Goal: Task Accomplishment & Management: Use online tool/utility

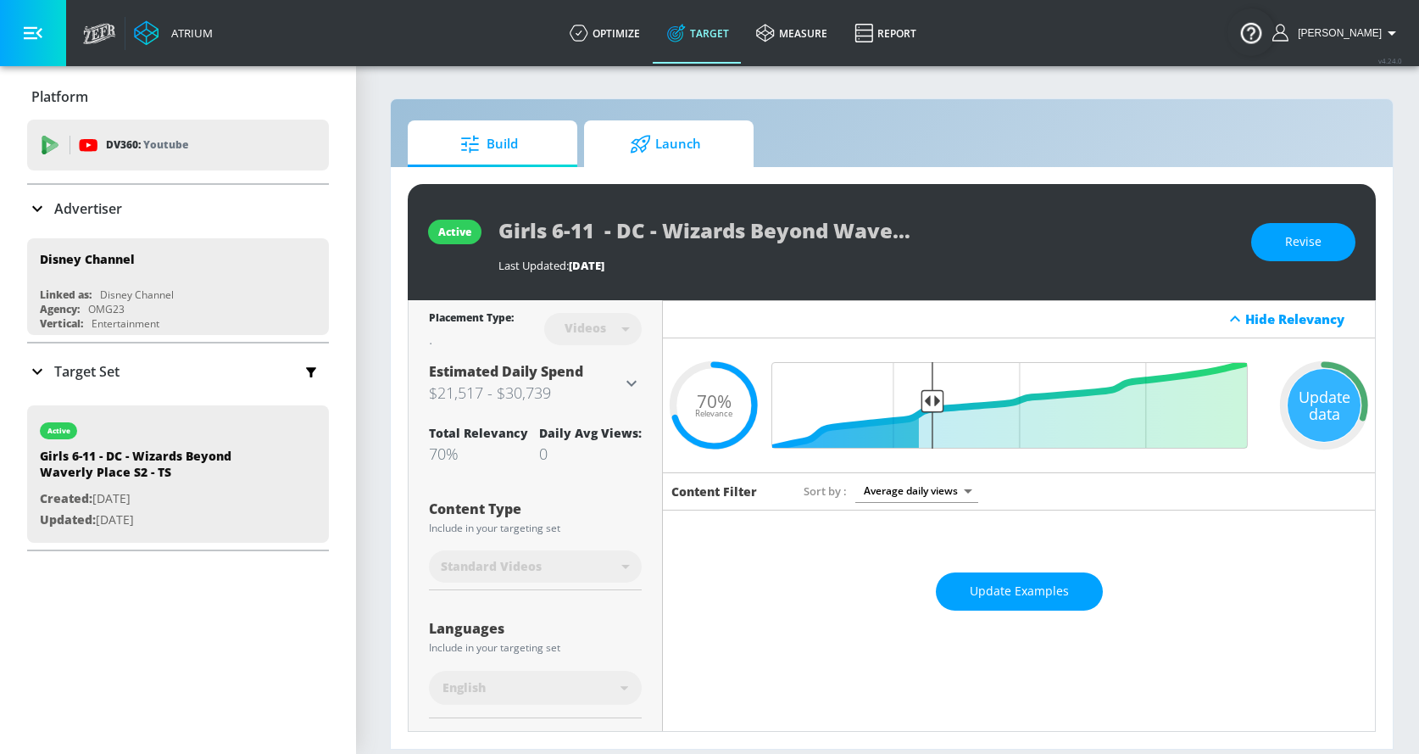
click at [660, 149] on span "Launch" at bounding box center [665, 144] width 129 height 41
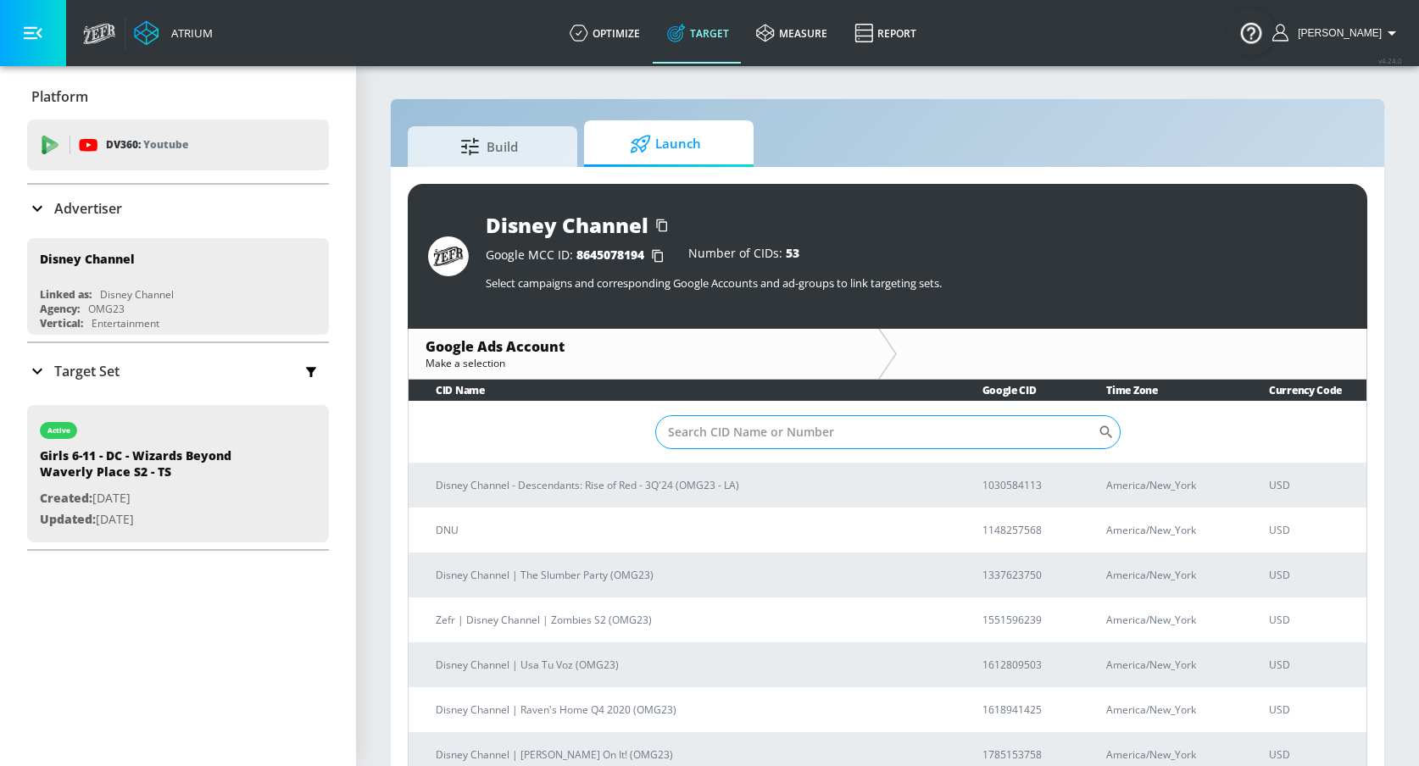
click at [721, 432] on input "Sort By" at bounding box center [876, 432] width 443 height 34
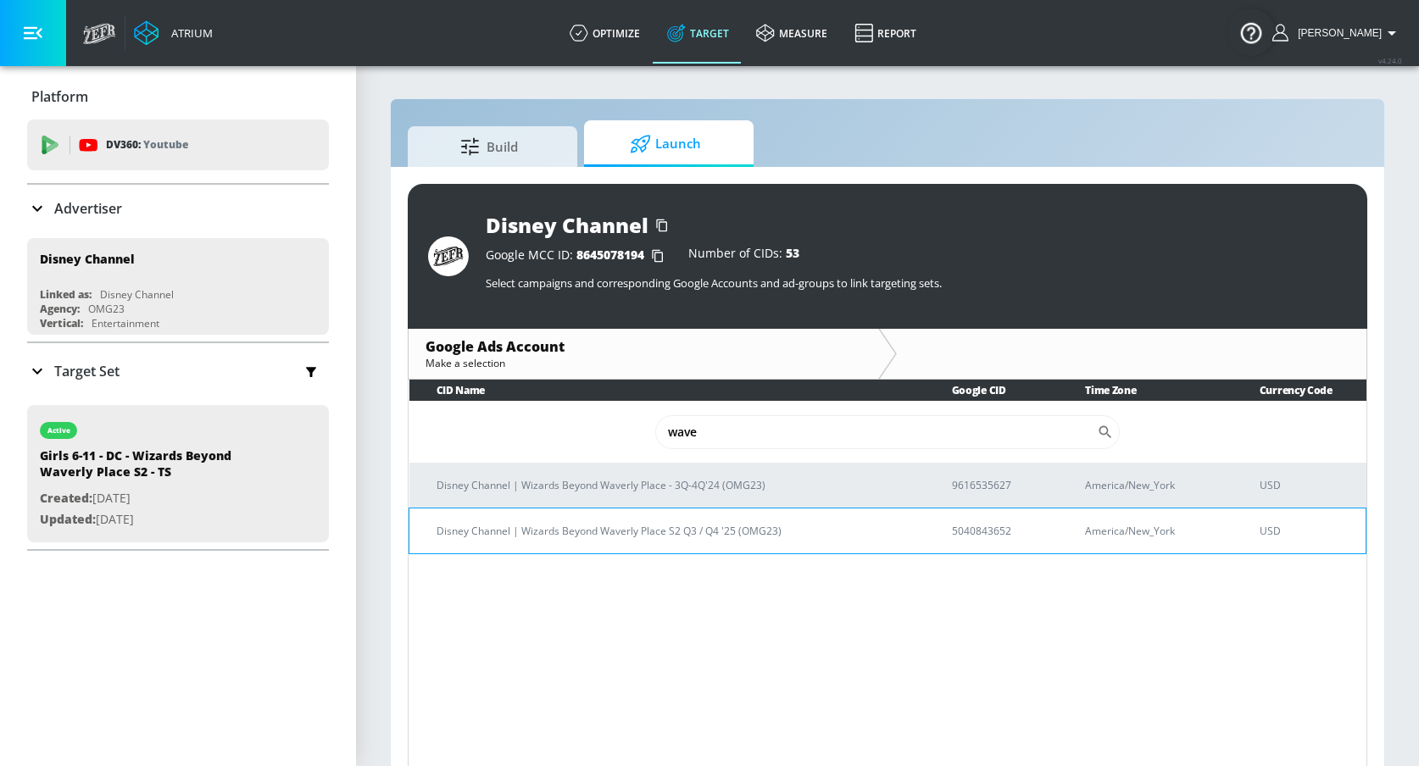
type input "wave"
click at [694, 526] on p "Disney Channel | Wizards Beyond Waverly Place S2 Q3 / Q4 '25 (OMG23)" at bounding box center [674, 531] width 475 height 18
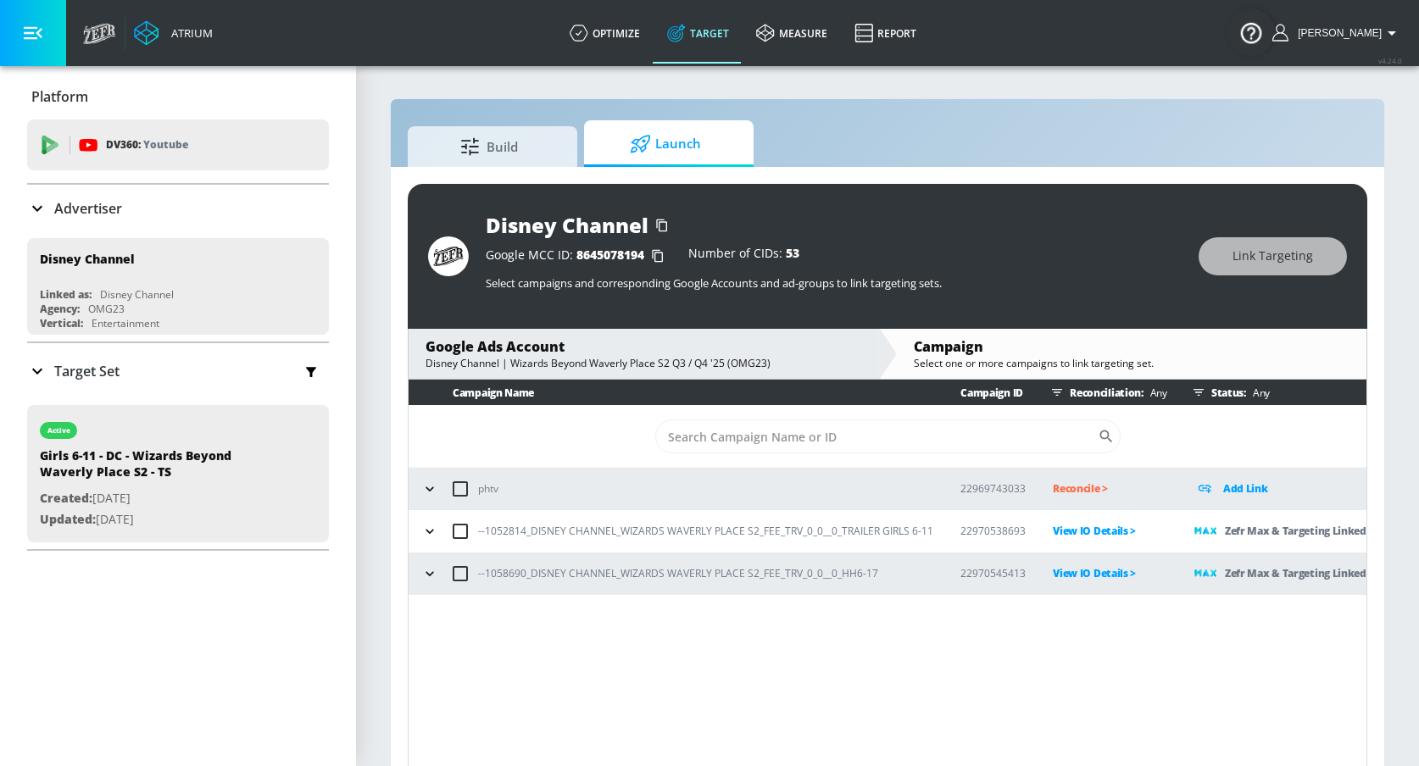
click at [428, 526] on icon "button" at bounding box center [429, 531] width 17 height 17
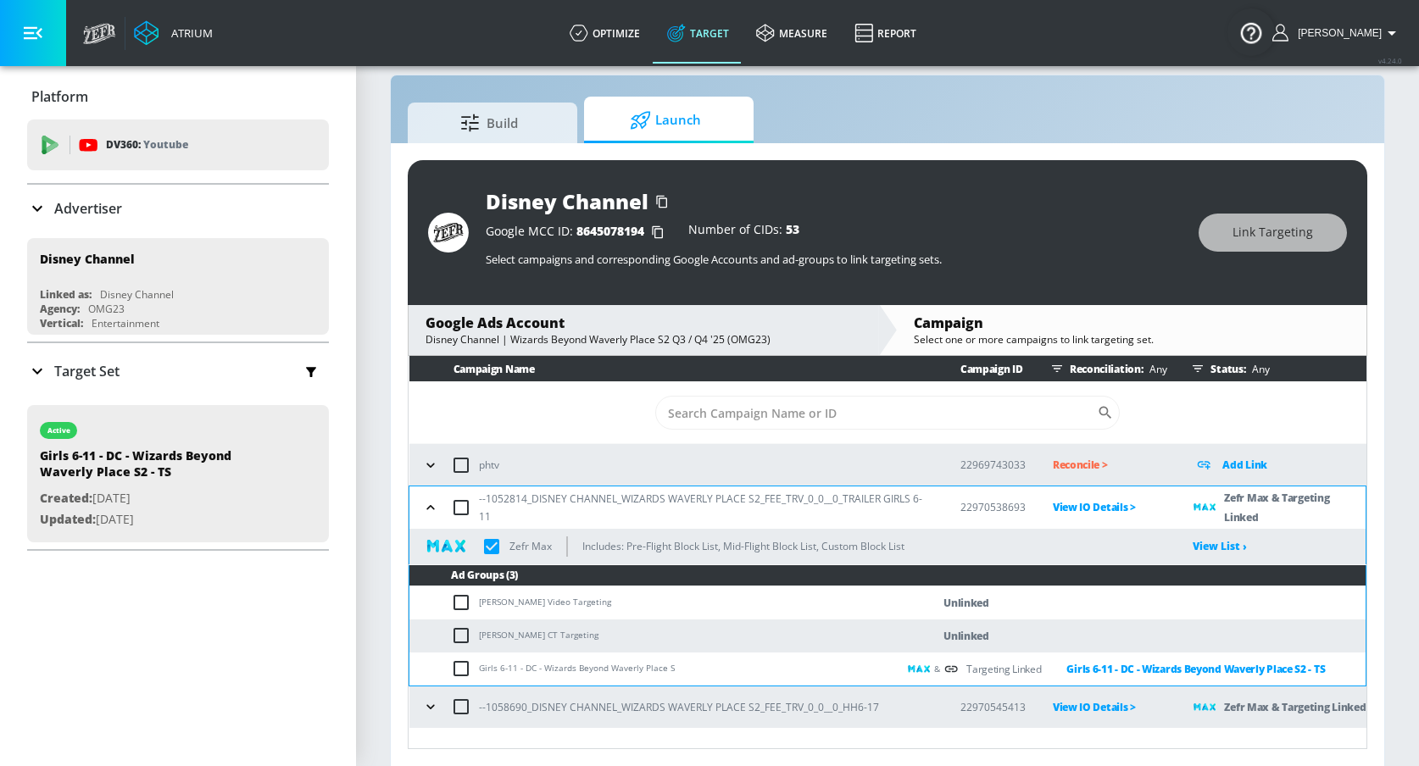
scroll to position [25, 0]
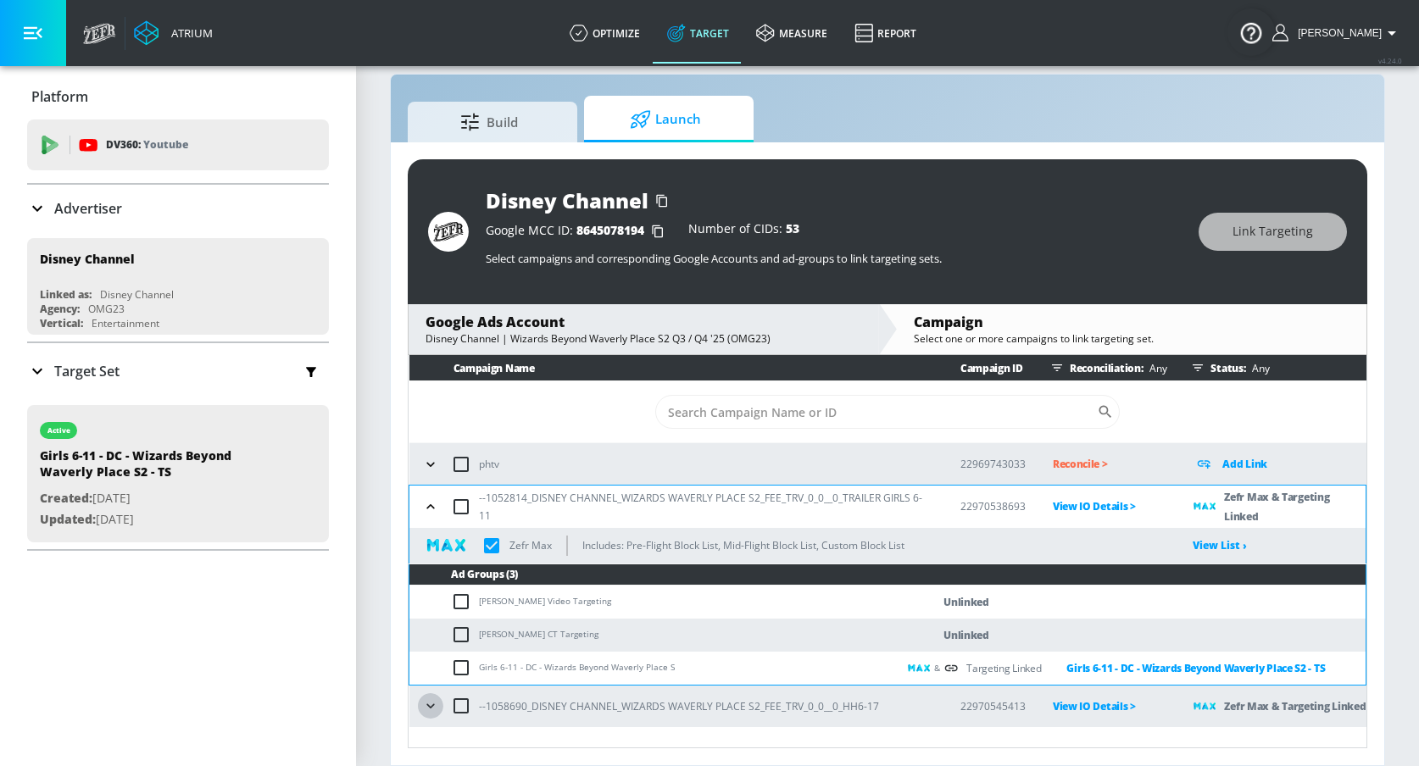
click at [432, 706] on icon "button" at bounding box center [430, 707] width 8 height 4
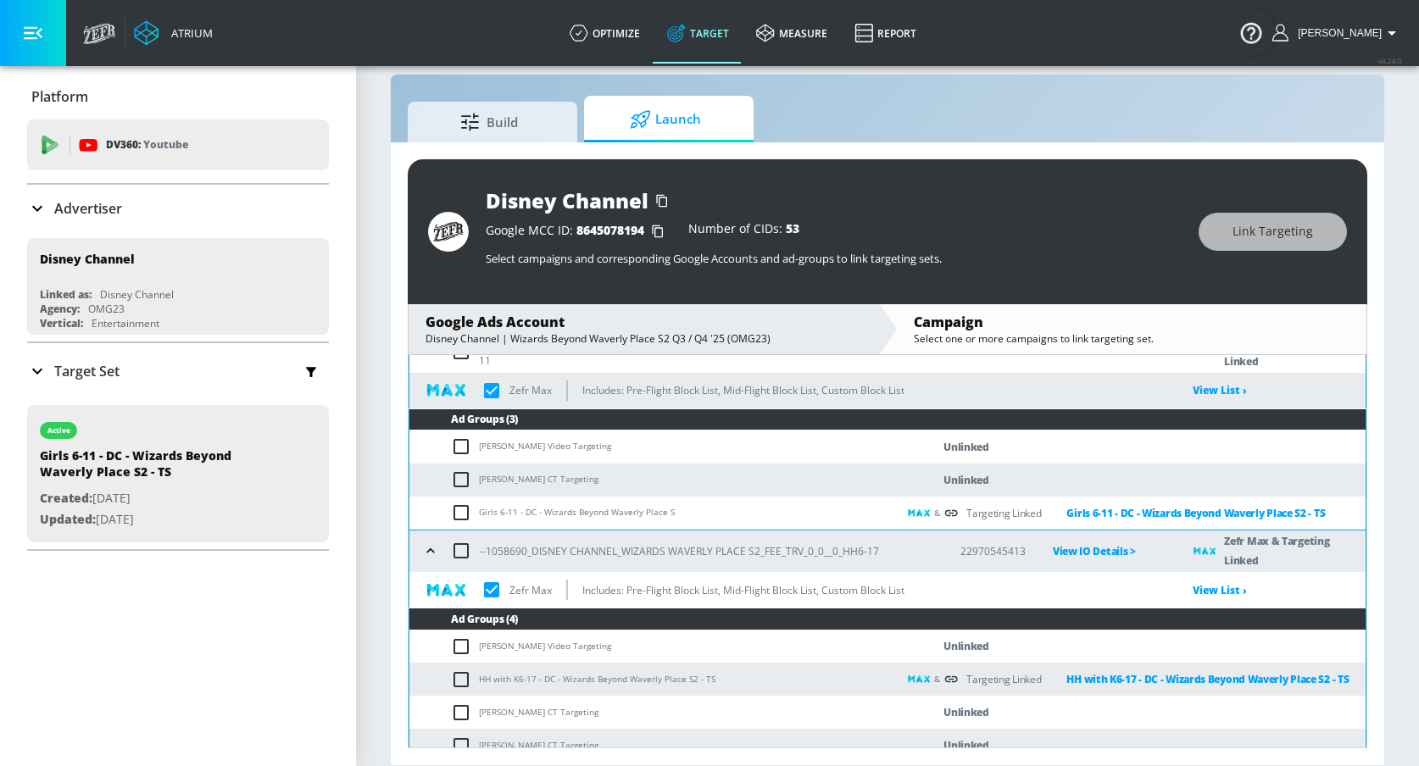
scroll to position [170, 0]
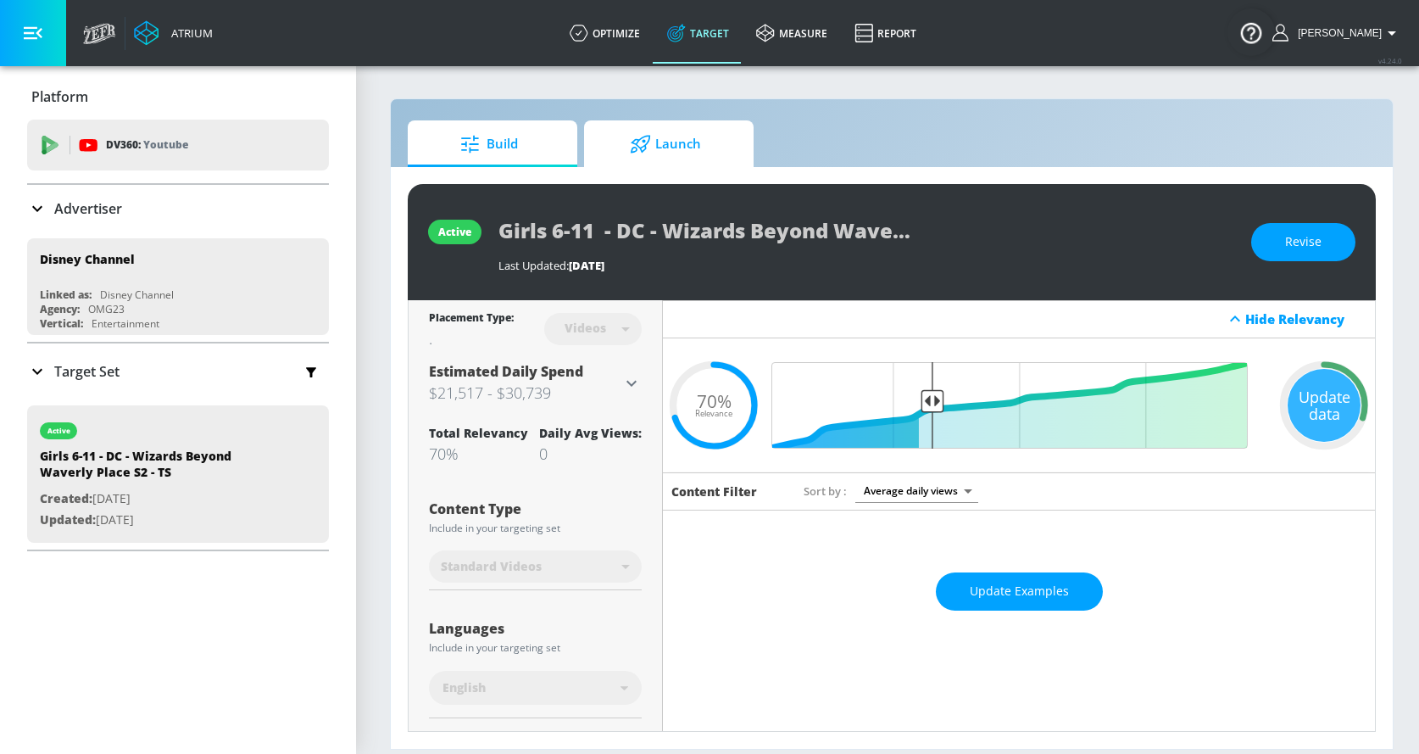
click at [648, 137] on icon at bounding box center [640, 144] width 21 height 19
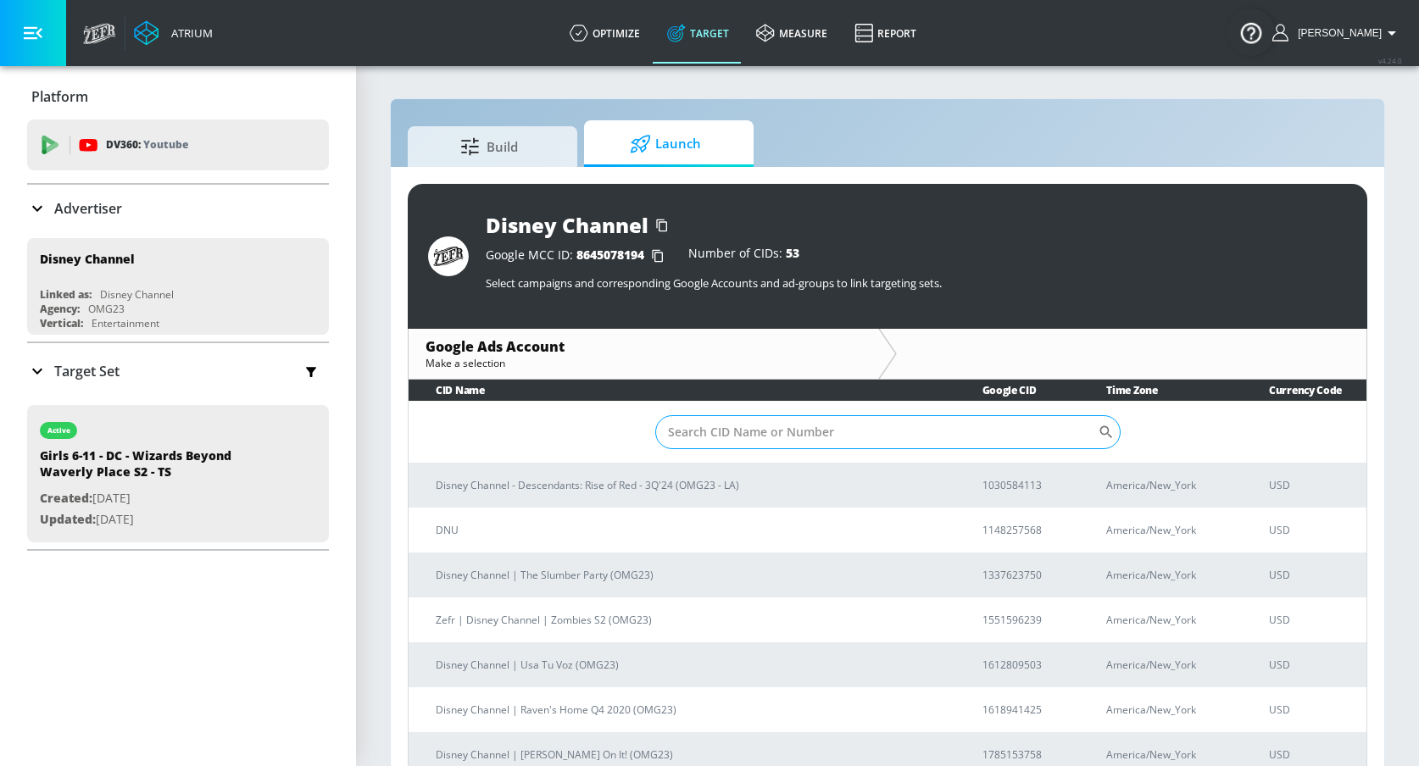
click at [729, 425] on input "Sort By" at bounding box center [876, 432] width 443 height 34
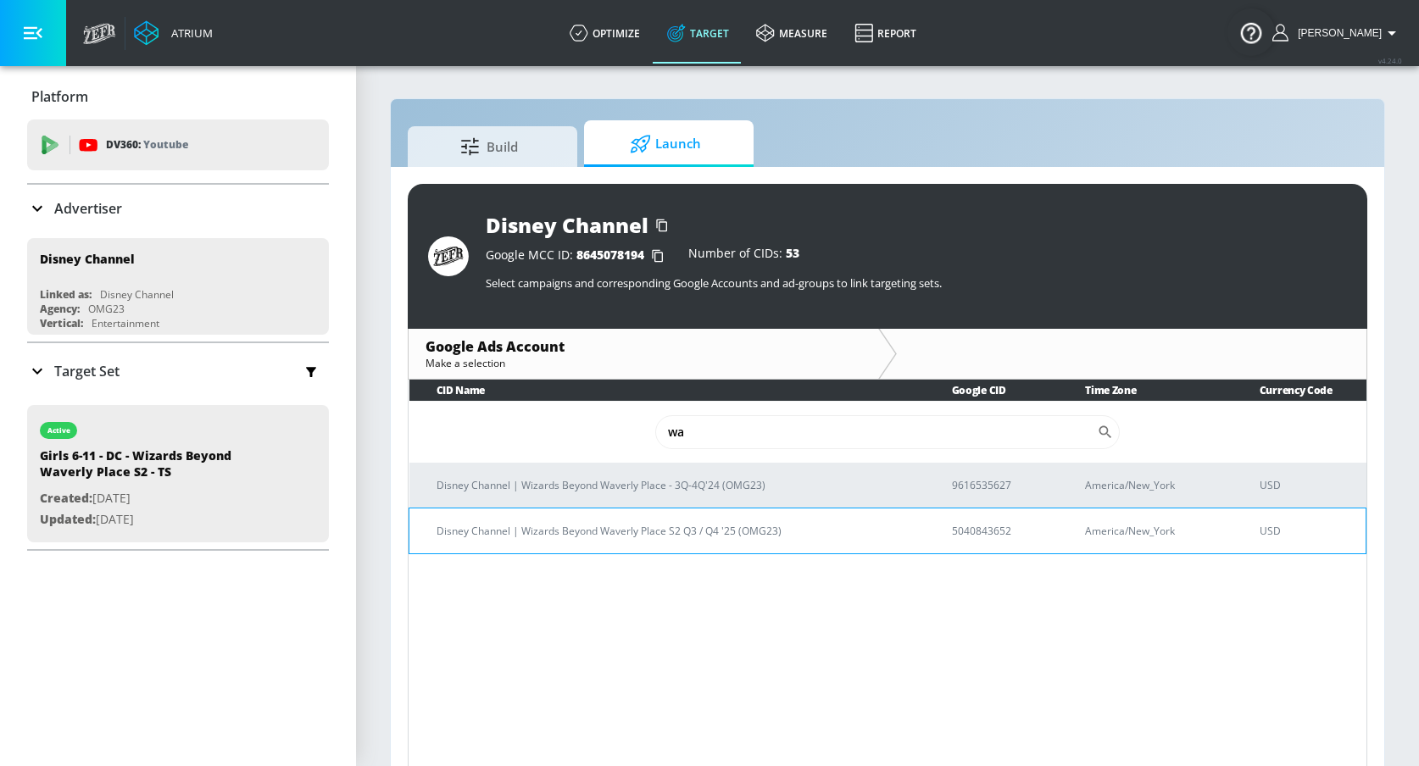
type input "wa"
click at [730, 536] on p "Disney Channel | Wizards Beyond Waverly Place S2 Q3 / Q4 '25 (OMG23)" at bounding box center [674, 531] width 475 height 18
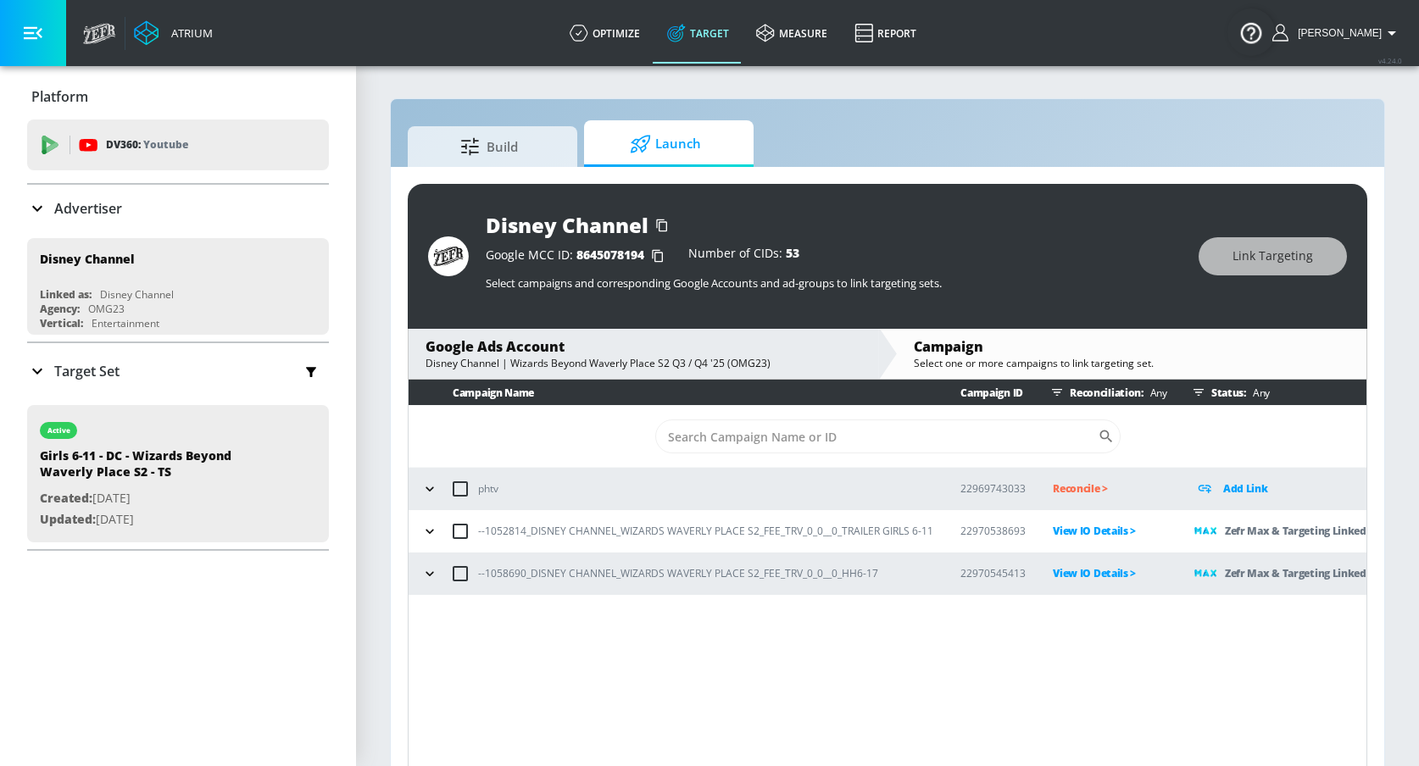
click at [437, 533] on icon "button" at bounding box center [429, 531] width 17 height 17
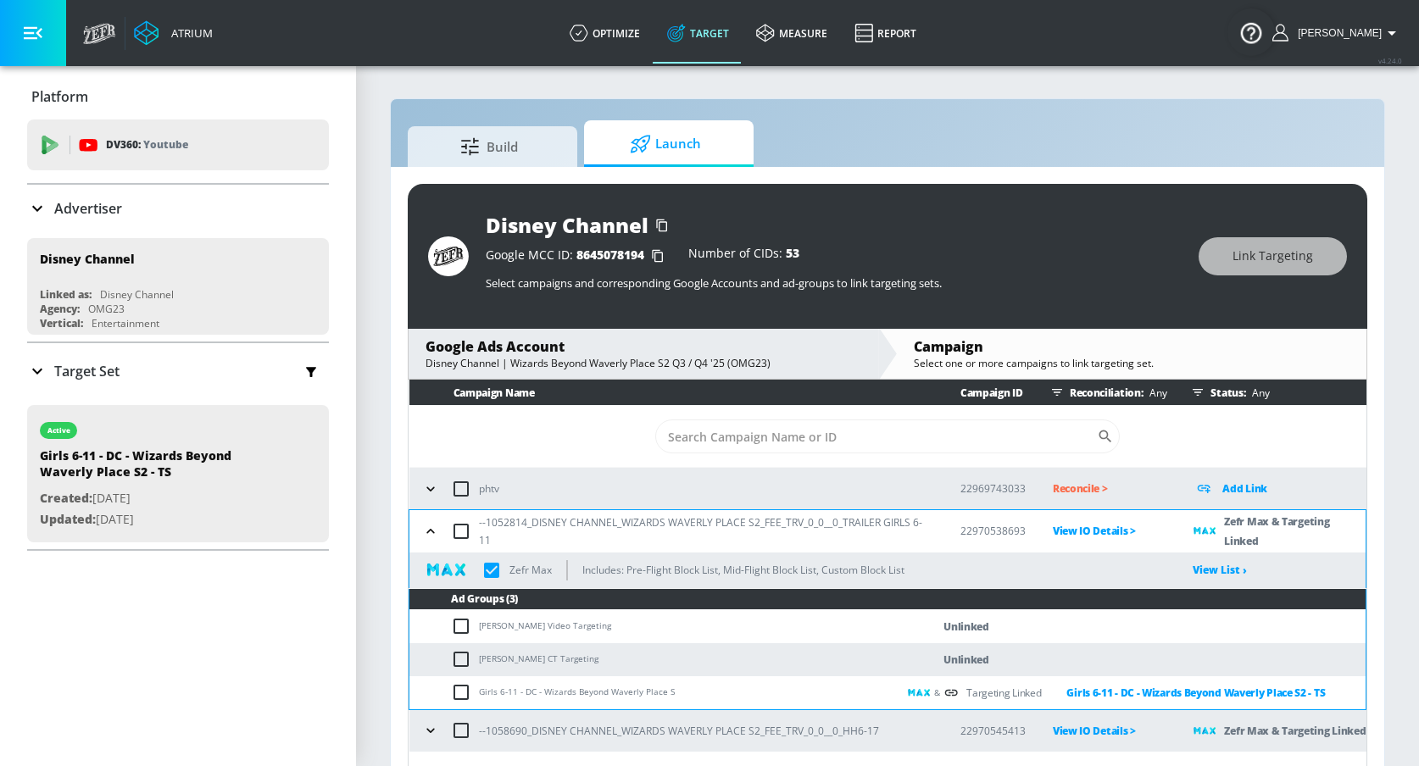
scroll to position [25, 0]
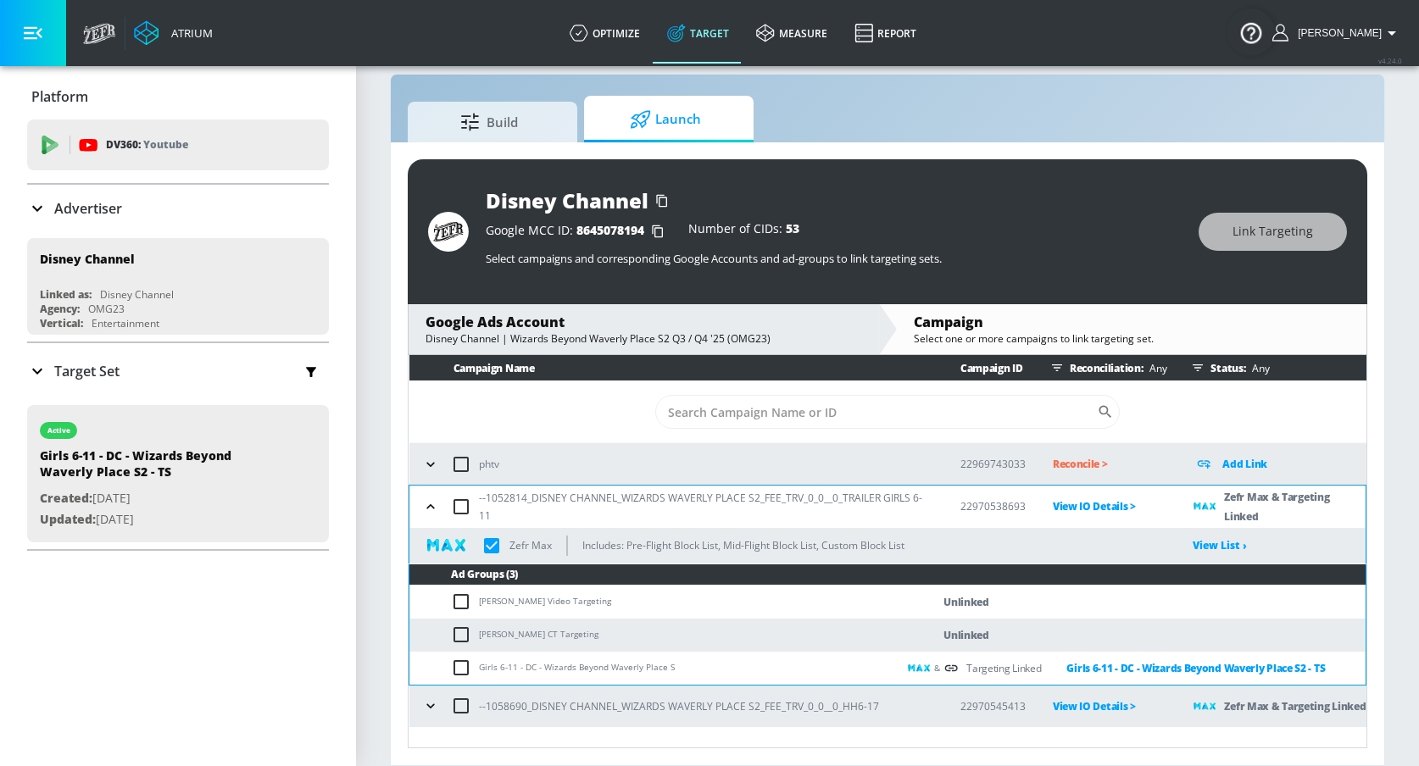
click at [435, 701] on icon "button" at bounding box center [430, 706] width 17 height 17
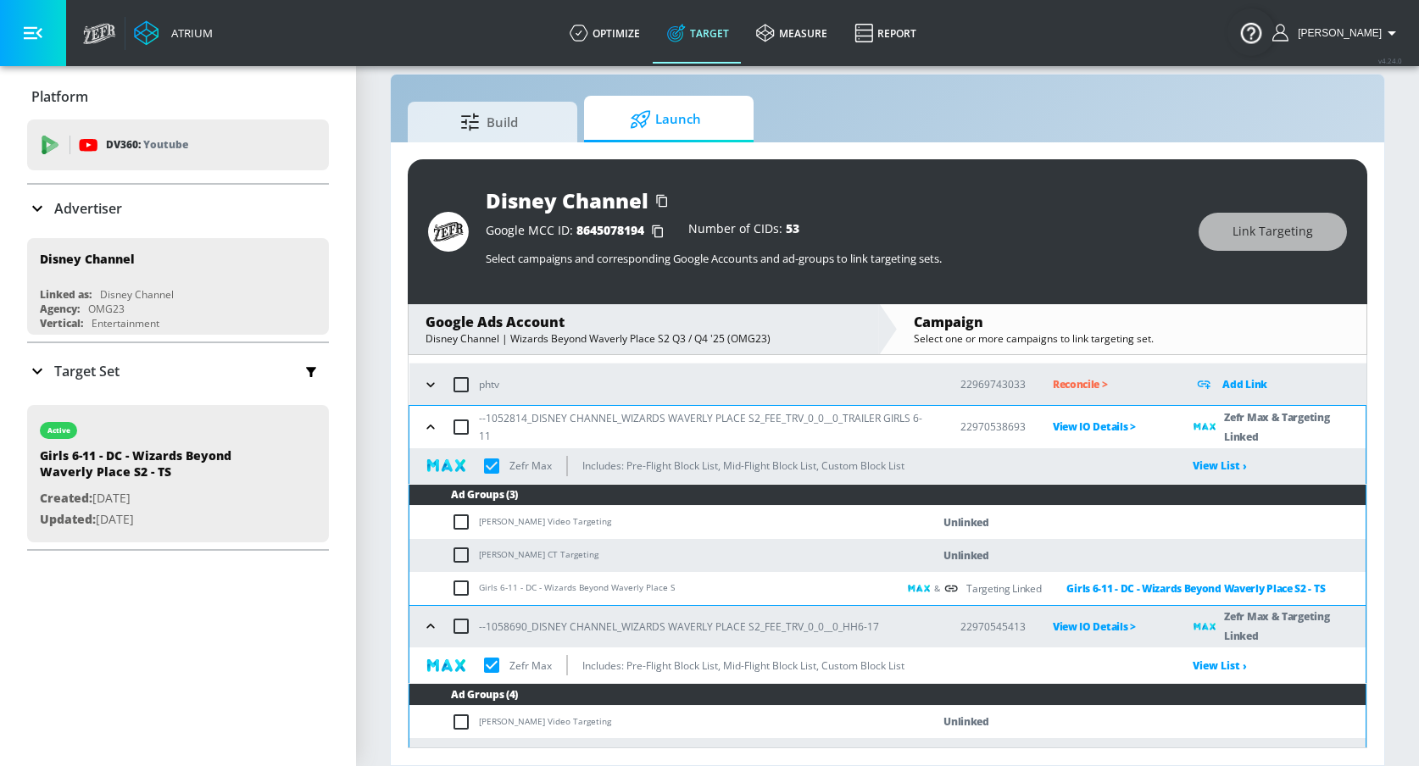
scroll to position [170, 0]
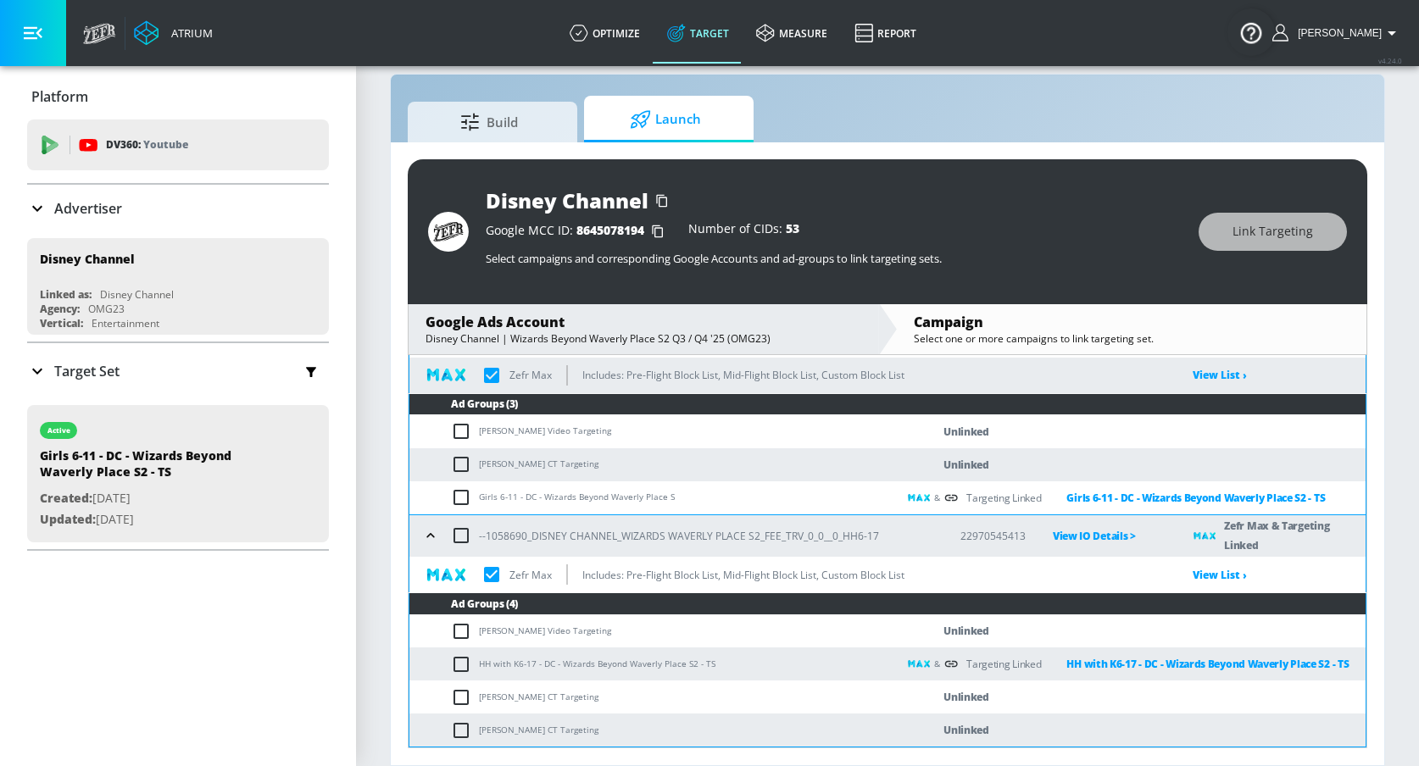
checkbox input "true"
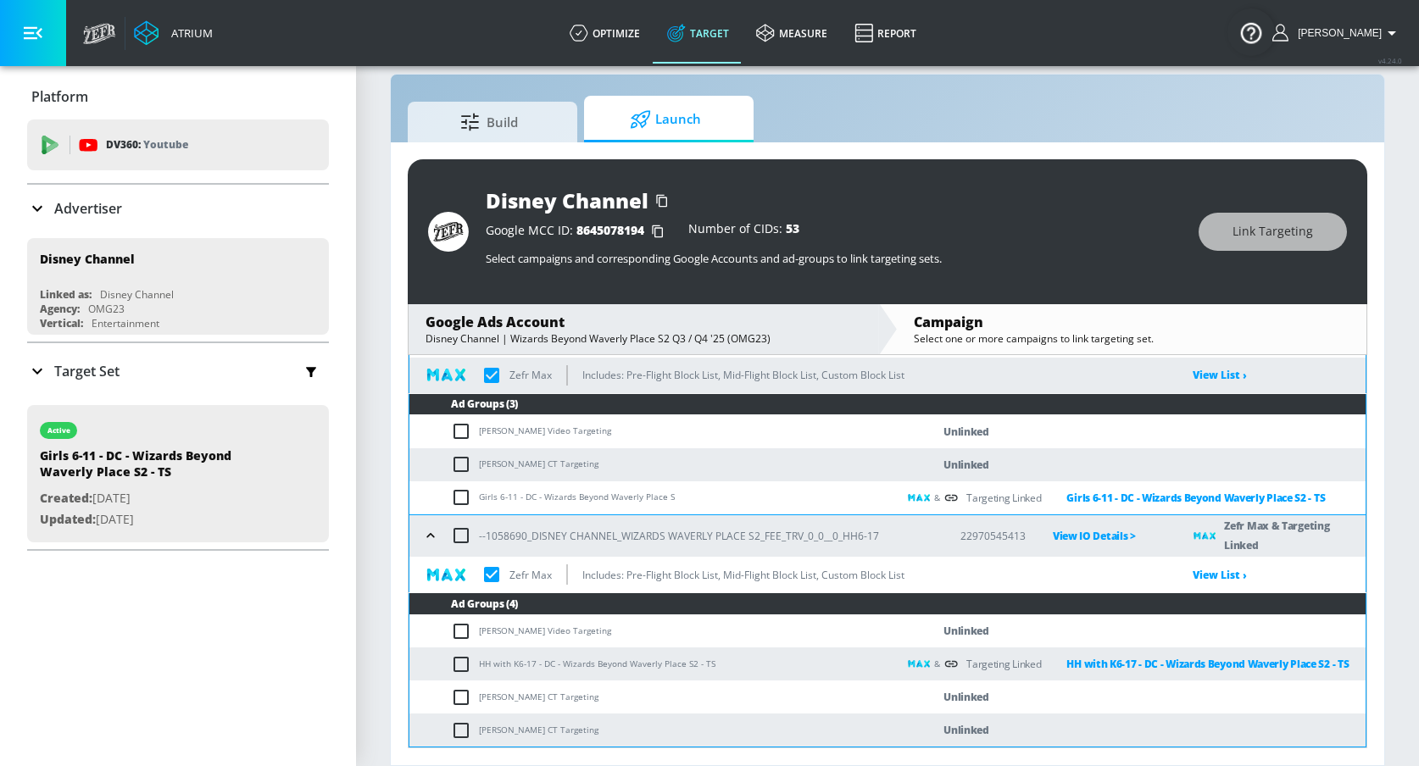
checkbox input "true"
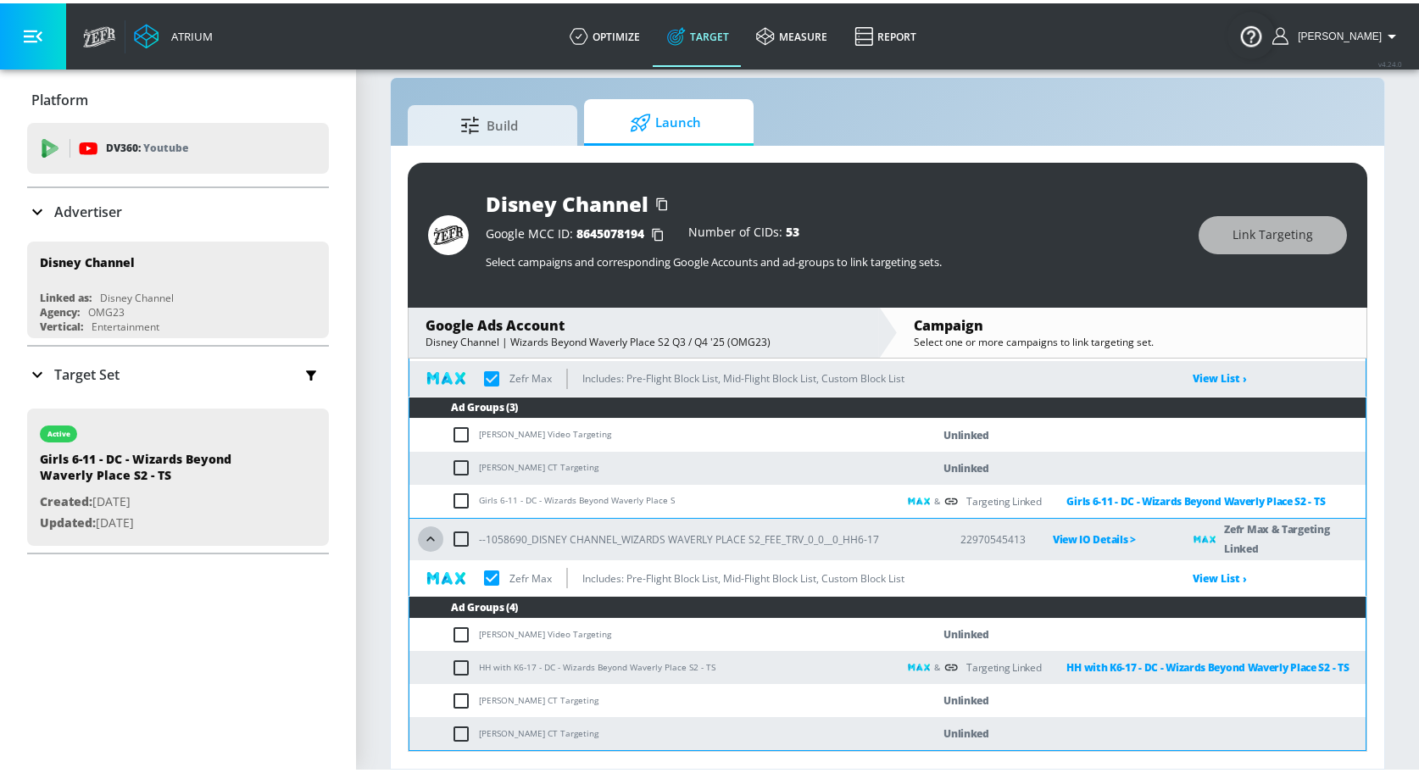
scroll to position [164, 0]
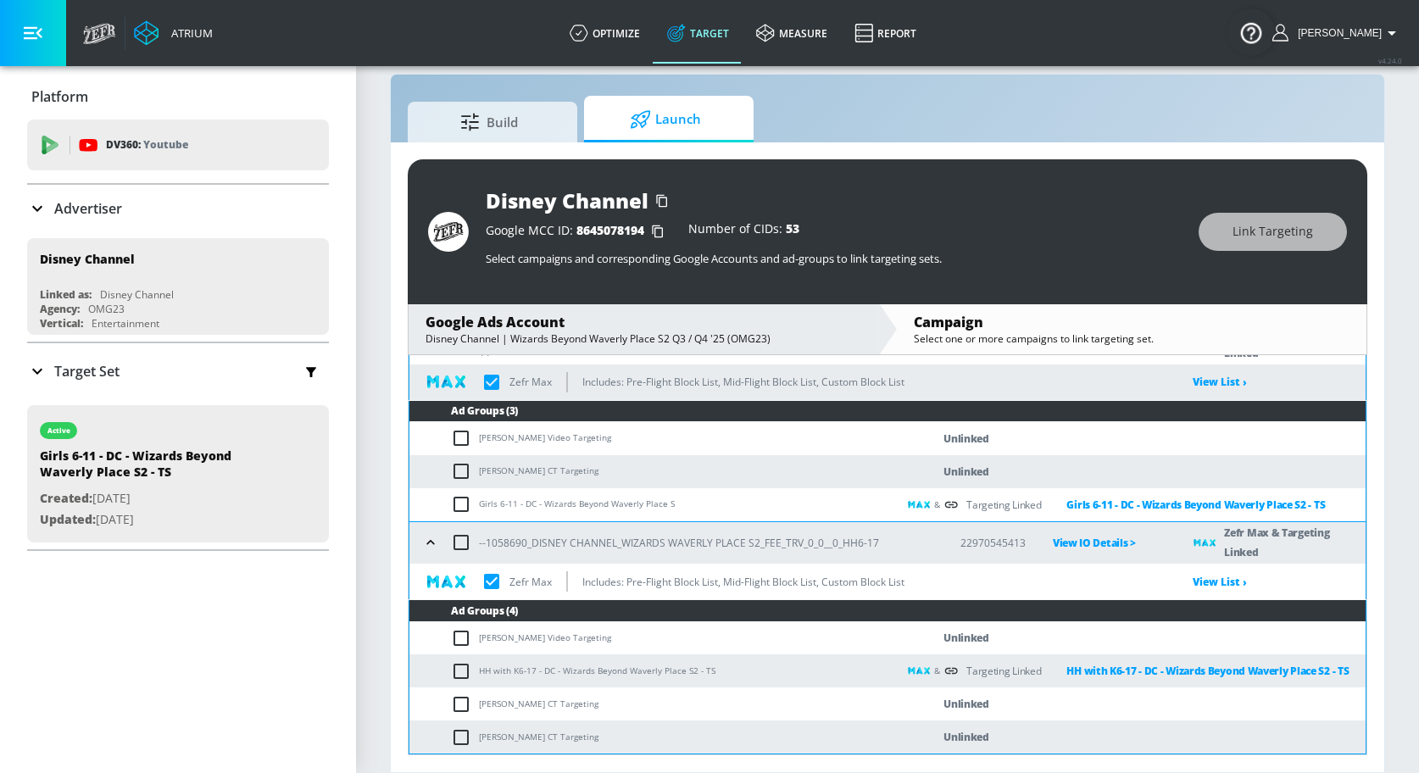
checkbox input "true"
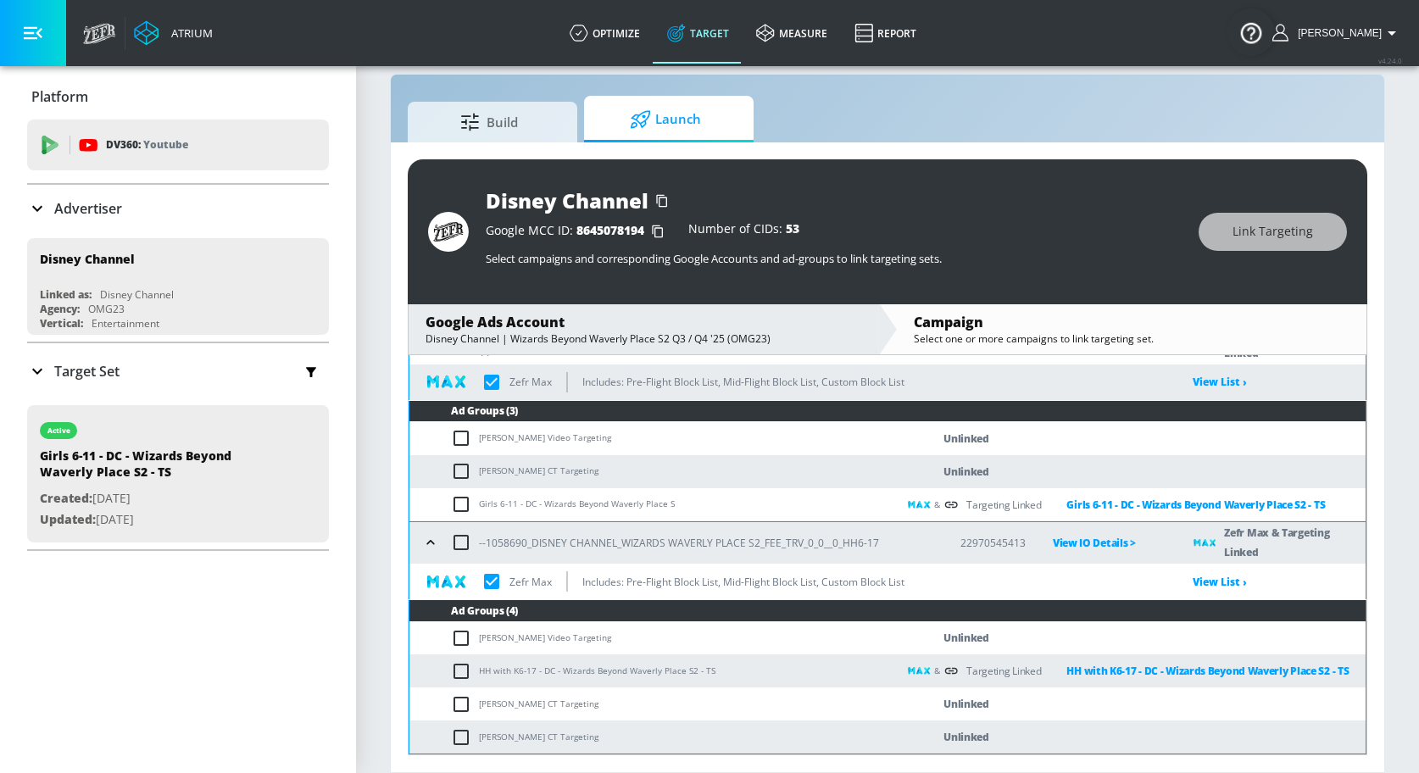
checkbox input "true"
click at [491, 385] on input "checkbox" at bounding box center [492, 383] width 36 height 36
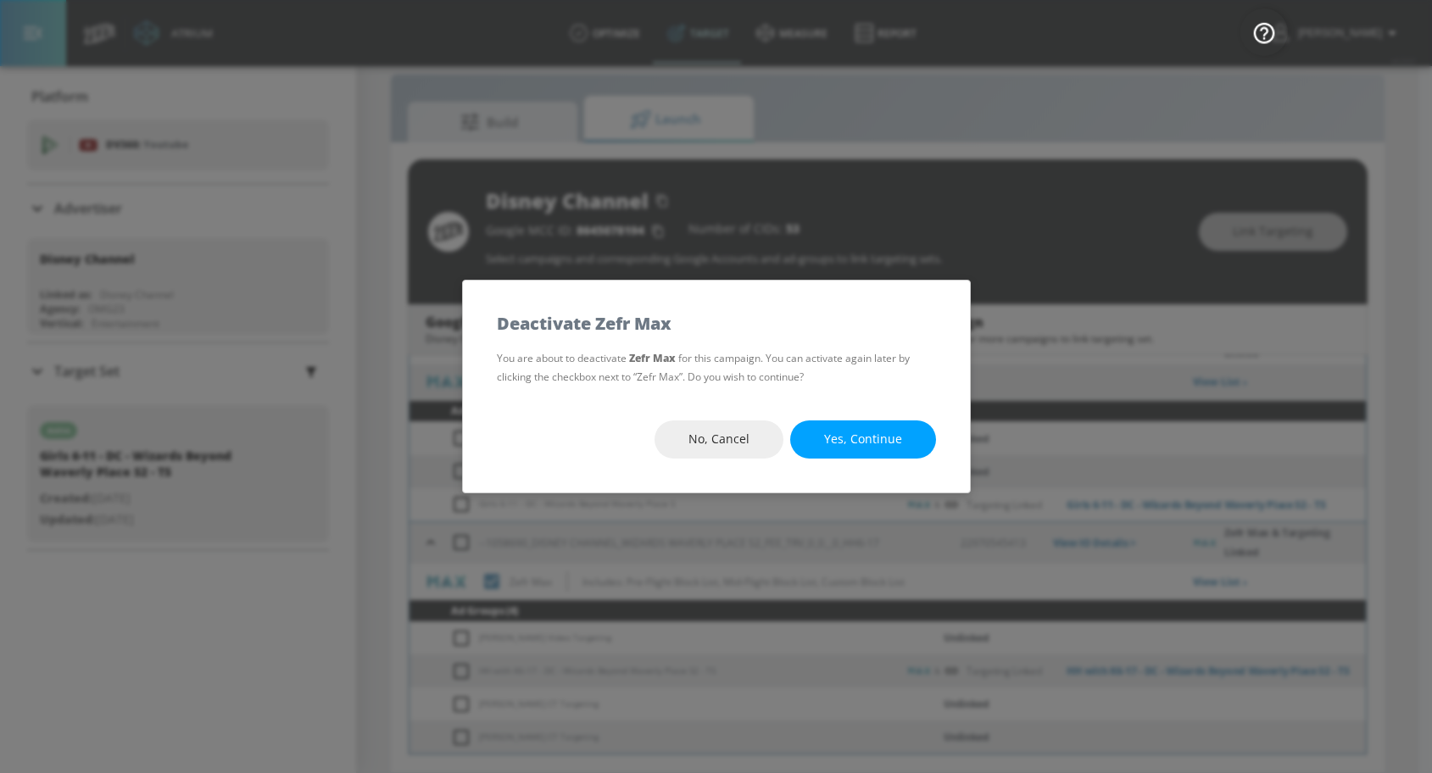
click at [593, 422] on div "No, Cancel Yes, Continue" at bounding box center [716, 440] width 507 height 106
drag, startPoint x: 835, startPoint y: 438, endPoint x: 821, endPoint y: 442, distance: 14.8
click at [835, 438] on span "Yes, Continue" at bounding box center [863, 439] width 78 height 21
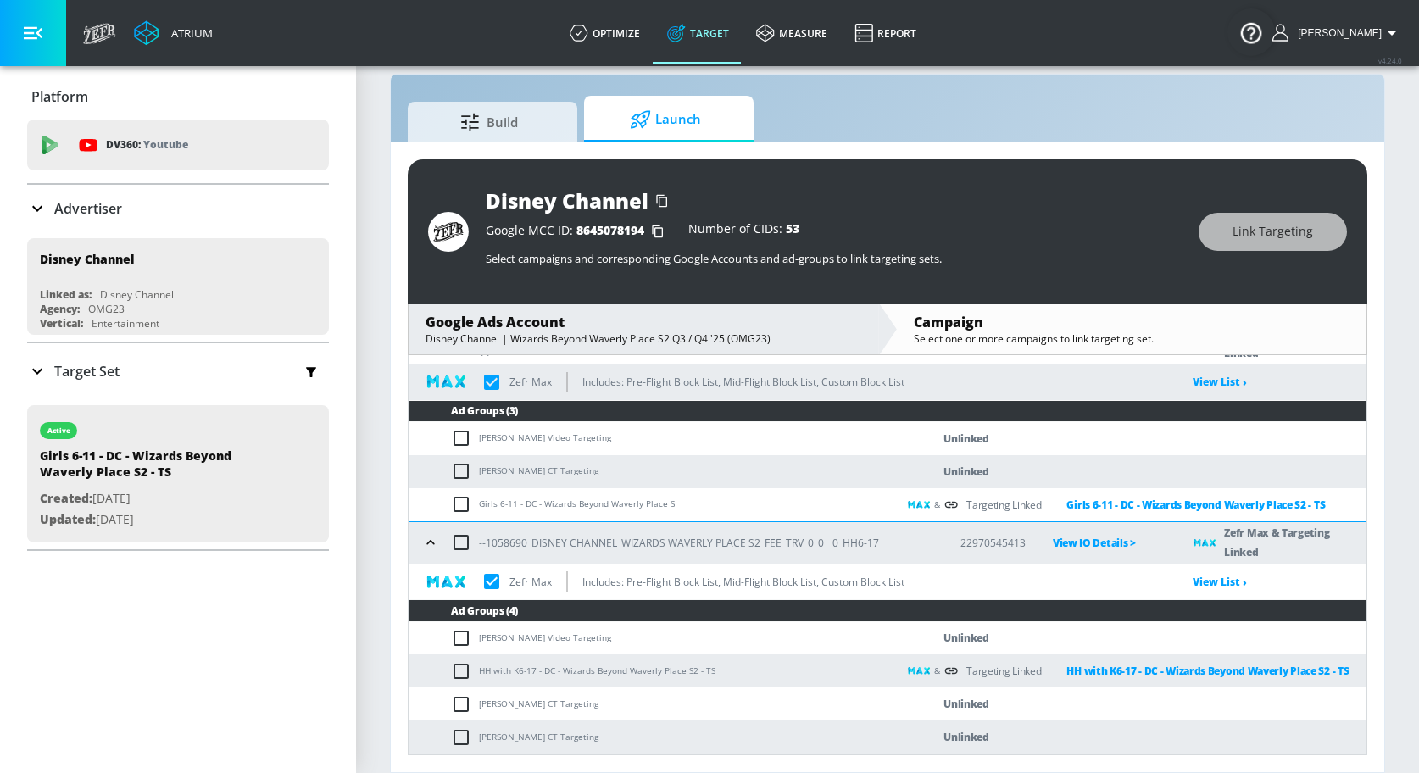
checkbox input "true"
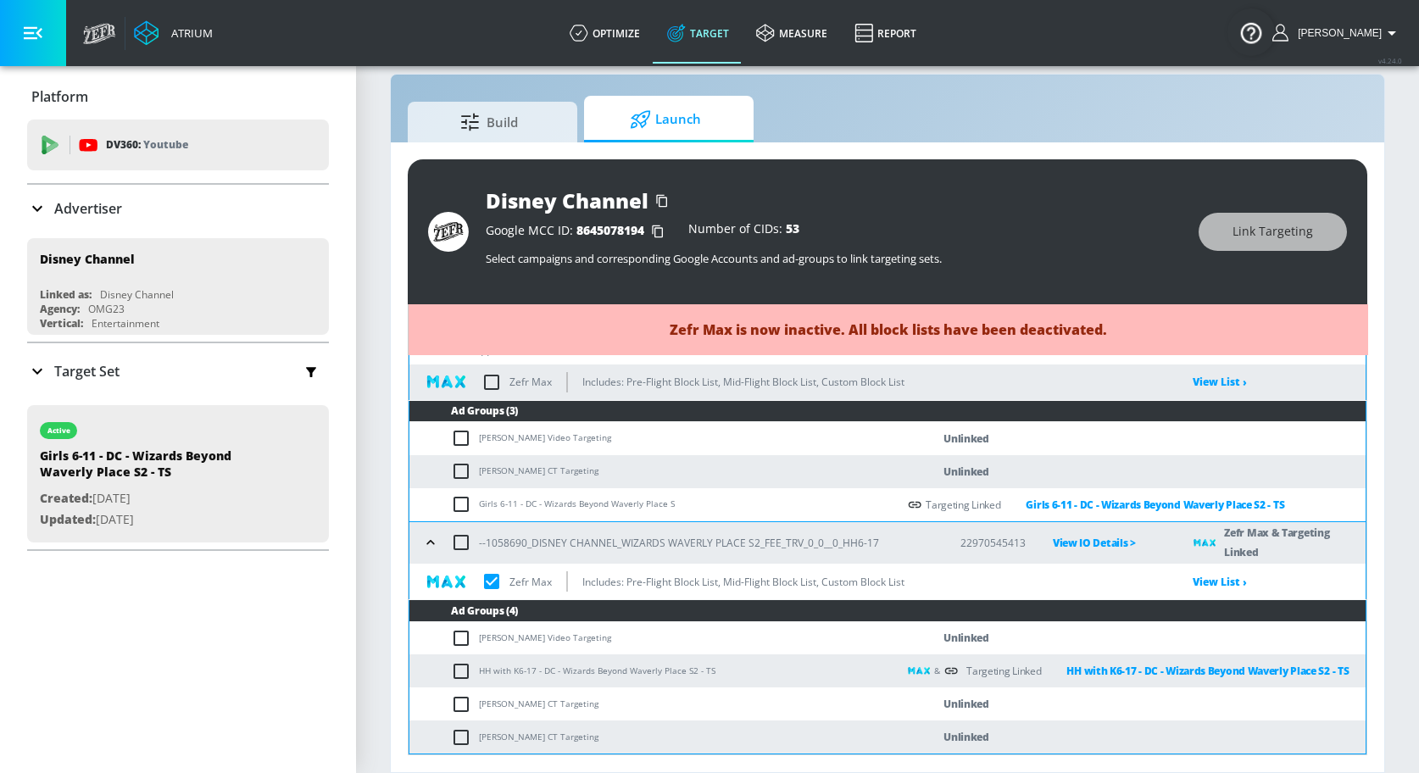
click at [493, 577] on input "checkbox" at bounding box center [492, 582] width 36 height 36
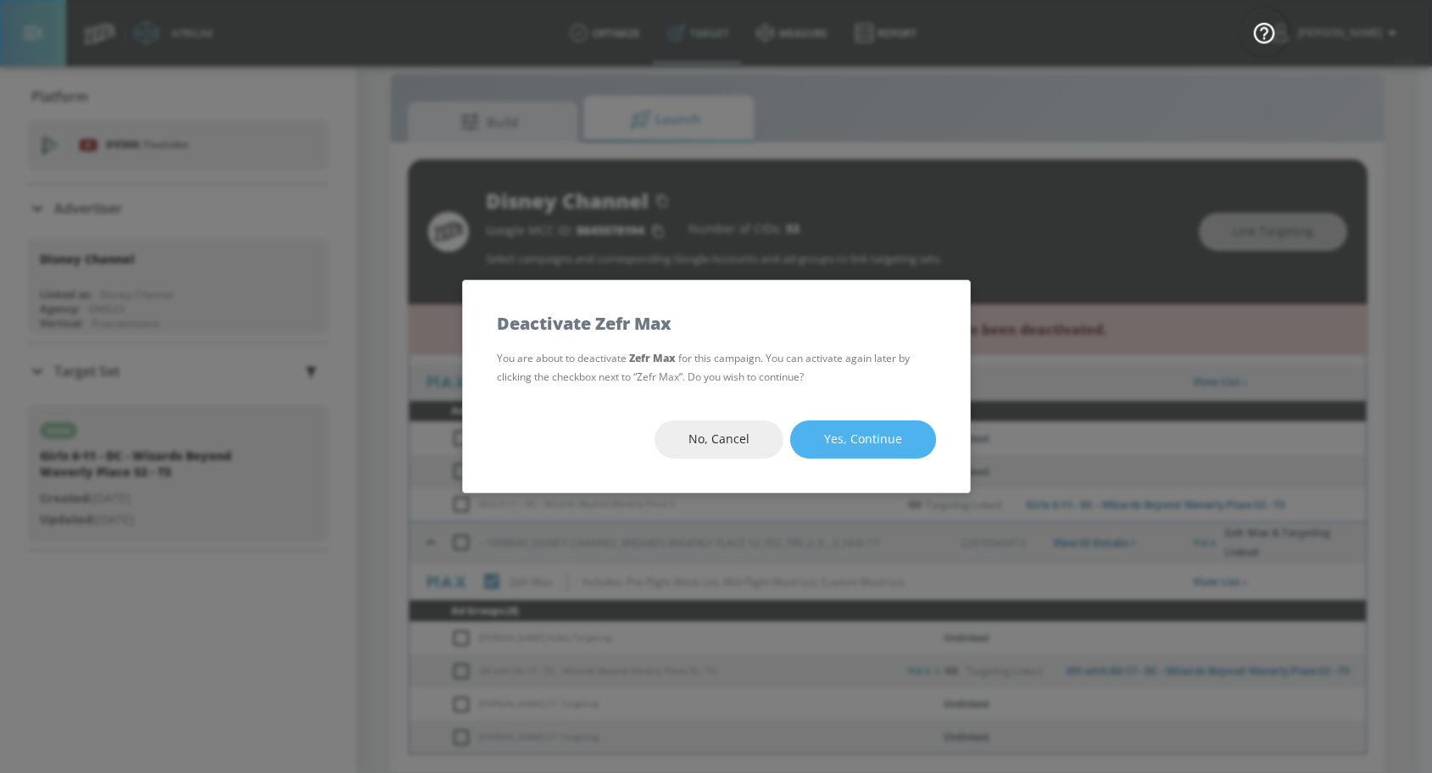
click at [839, 437] on span "Yes, Continue" at bounding box center [863, 439] width 78 height 21
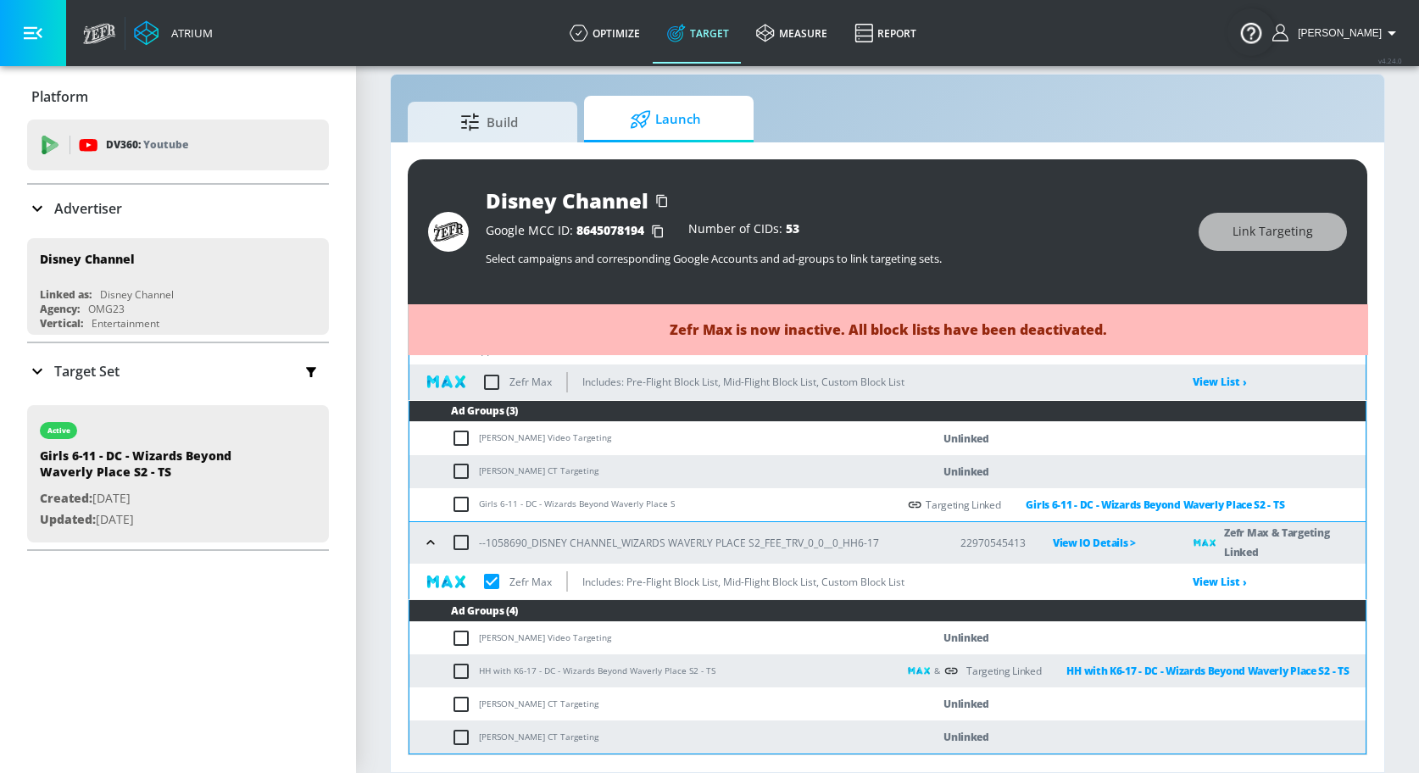
checkbox input "true"
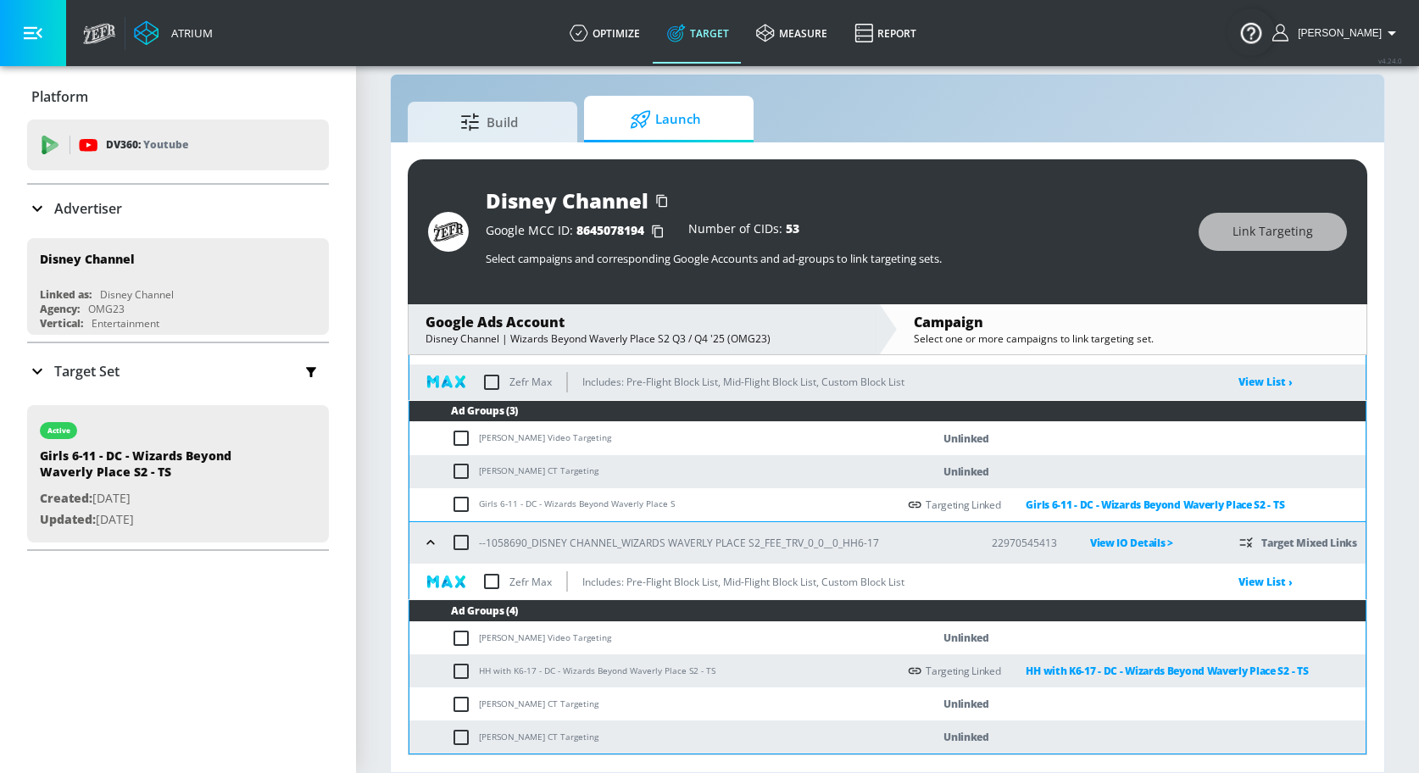
click at [368, 615] on section "Build Launch Disney Channel Google MCC ID: 8645078194 Number of CIDs: 53 Select…" at bounding box center [887, 406] width 1063 height 733
click at [1375, 164] on div "Disney Channel Google MCC ID: 8645078194 Number of CIDs: 53 Select campaigns an…" at bounding box center [888, 457] width 994 height 630
click at [296, 653] on div "Platform DV360: Youtube DV360: Youtube Advertiser Sort By A-Z asc ​ Add Account…" at bounding box center [178, 419] width 356 height 707
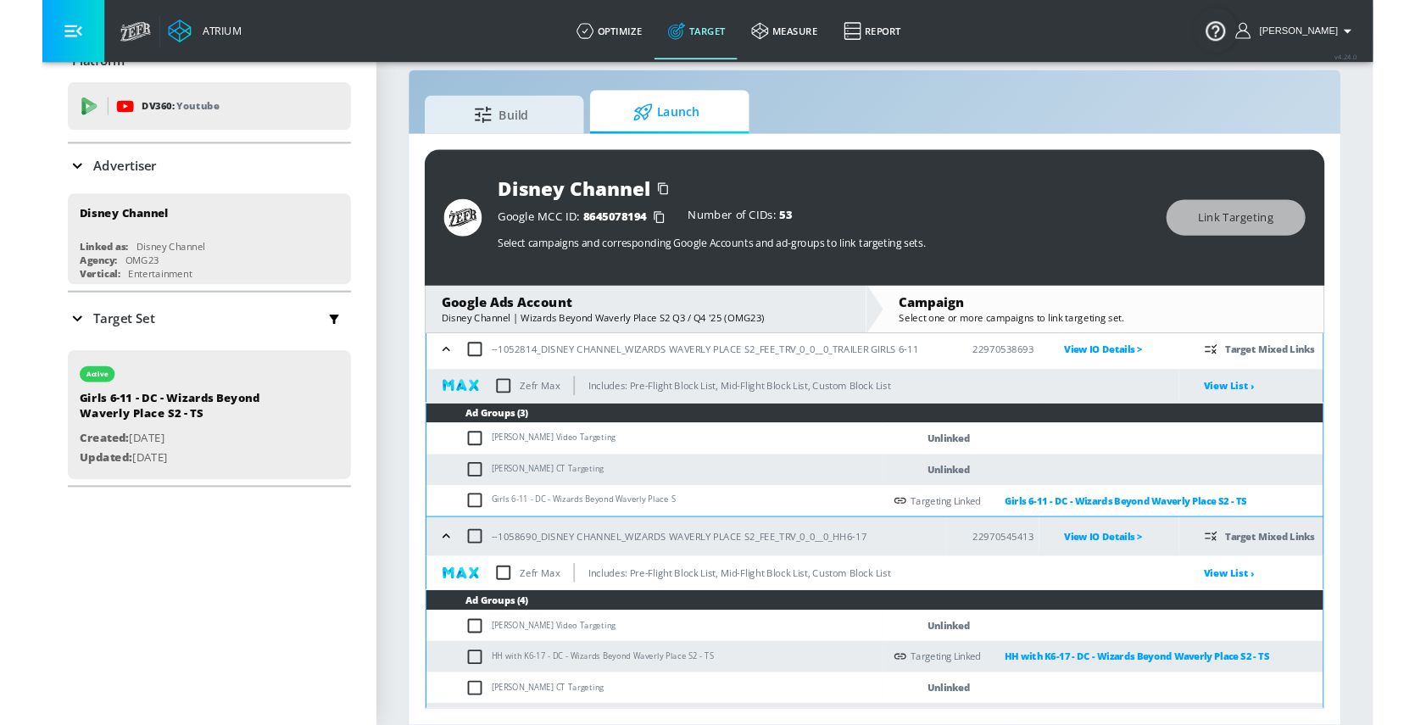
scroll to position [131, 0]
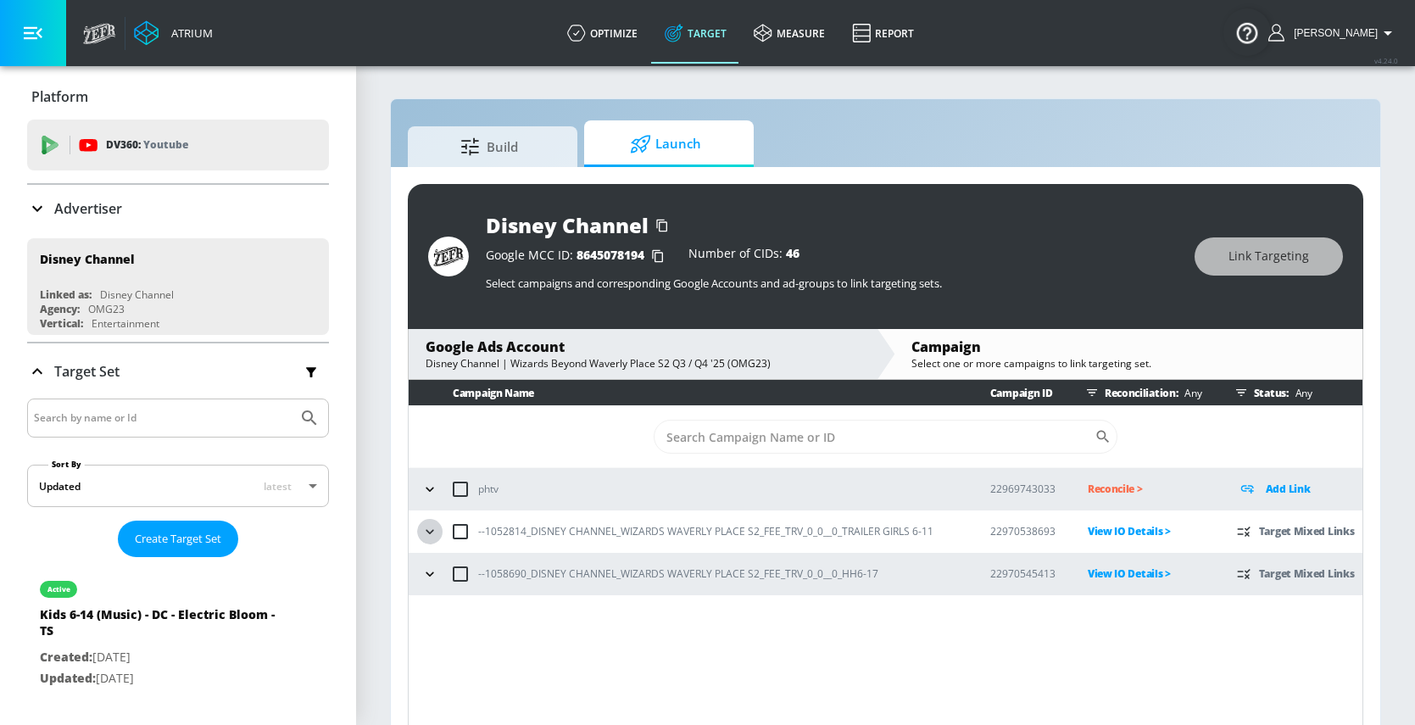
drag, startPoint x: 429, startPoint y: 530, endPoint x: 505, endPoint y: 499, distance: 82.2
click at [429, 530] on icon "button" at bounding box center [429, 531] width 17 height 17
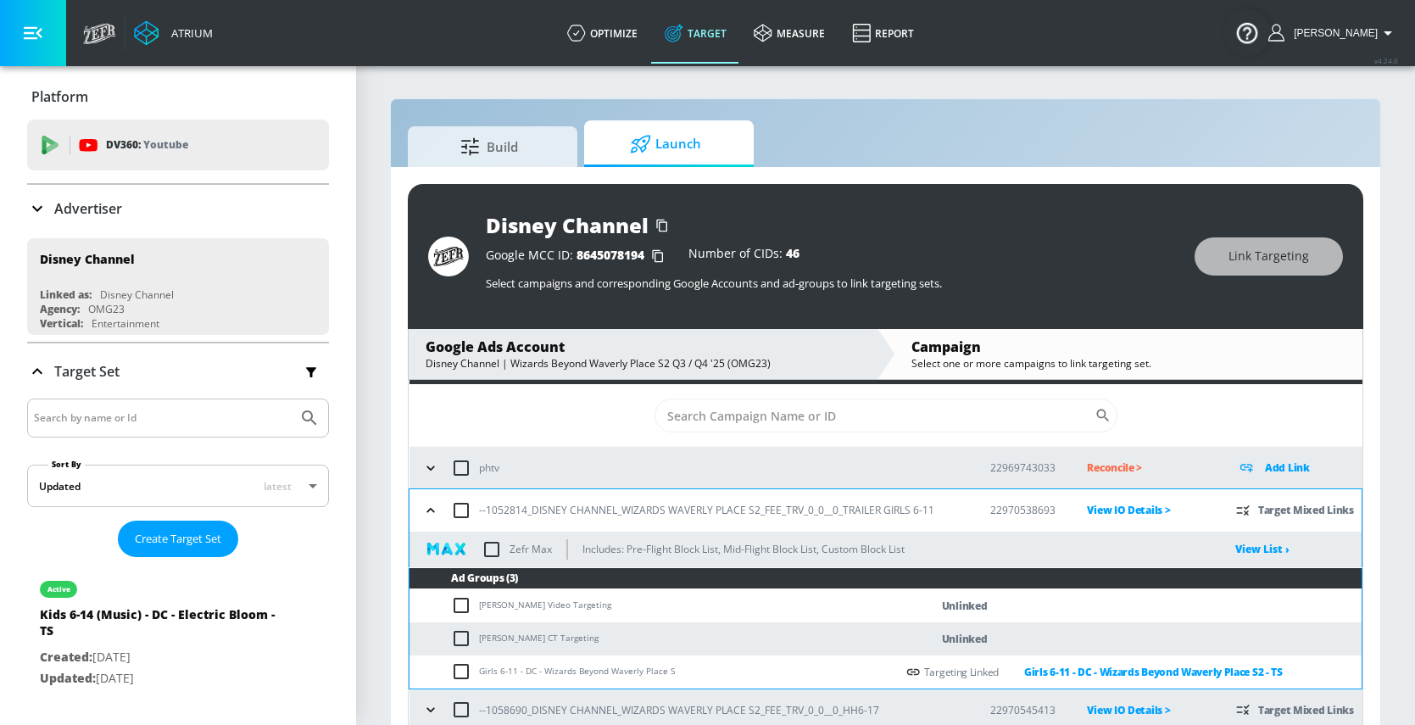
click at [435, 508] on icon "button" at bounding box center [430, 510] width 17 height 17
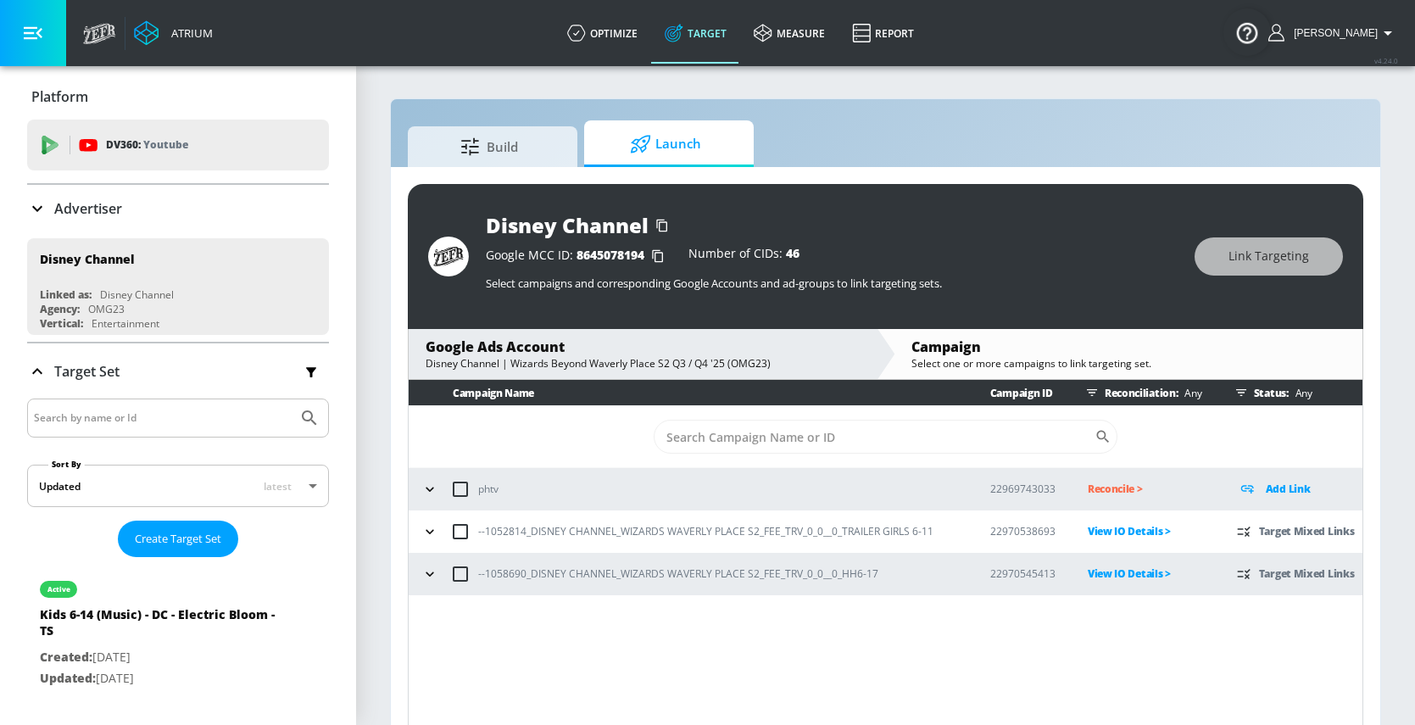
click at [700, 141] on span "Launch" at bounding box center [665, 144] width 129 height 41
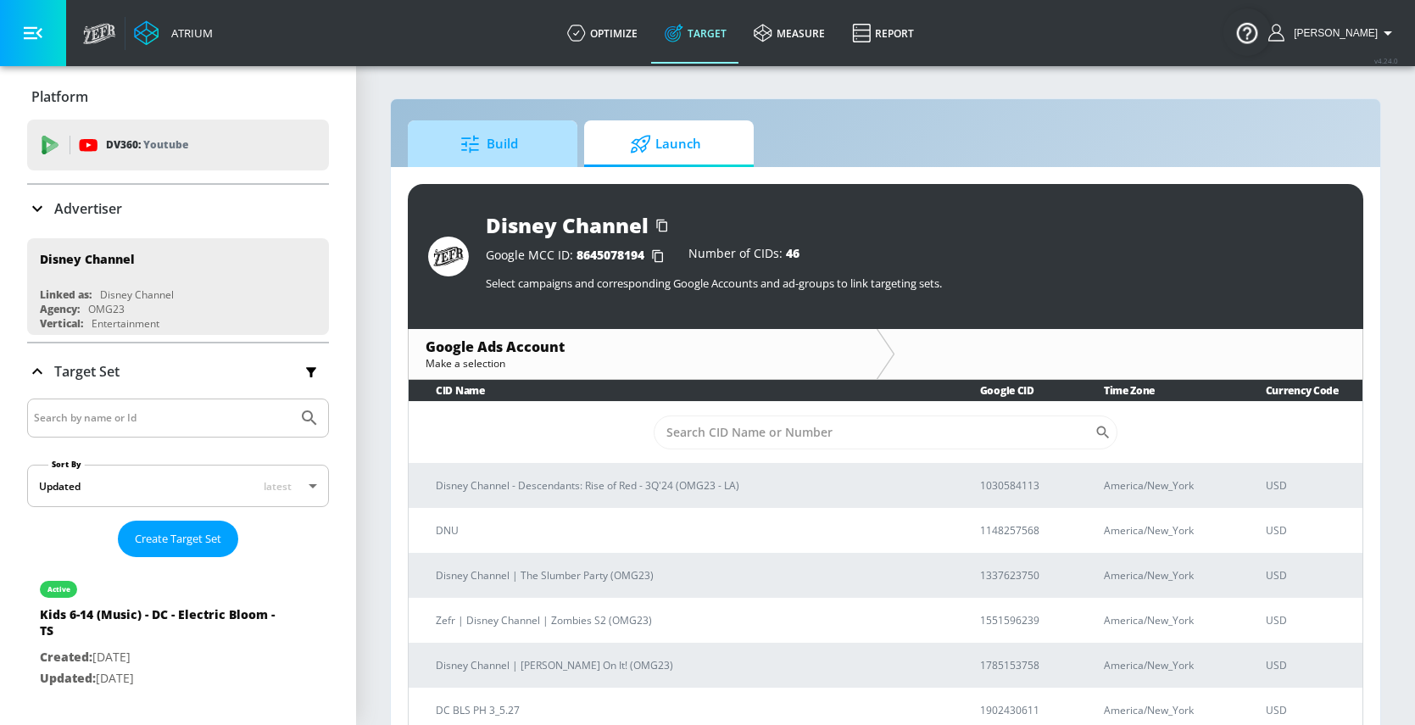
click at [512, 142] on span "Build" at bounding box center [489, 144] width 129 height 41
click at [679, 148] on span "Launch" at bounding box center [665, 144] width 129 height 41
